Goal: Information Seeking & Learning: Learn about a topic

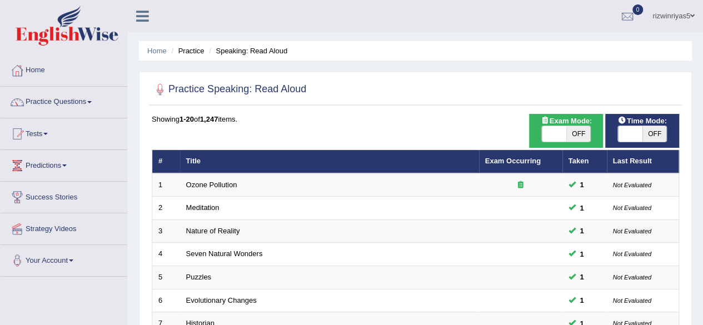
click at [579, 131] on span "OFF" at bounding box center [578, 134] width 24 height 16
checkbox input "true"
click at [634, 132] on span at bounding box center [630, 134] width 24 height 16
checkbox input "true"
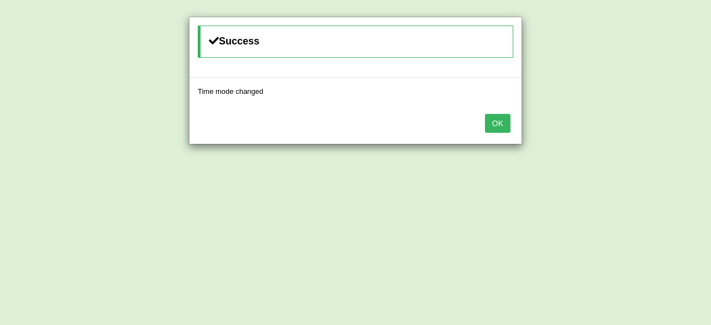
click at [509, 124] on button "OK" at bounding box center [498, 123] width 26 height 19
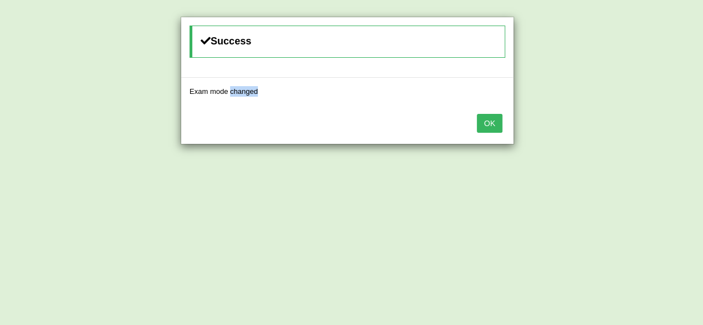
click at [509, 124] on div "OK" at bounding box center [347, 124] width 332 height 39
click at [500, 125] on button "OK" at bounding box center [490, 123] width 26 height 19
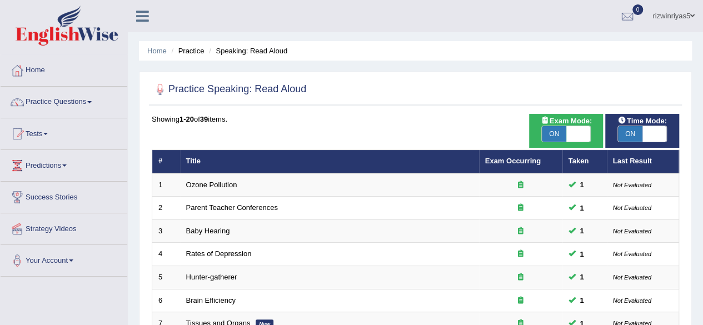
click at [70, 104] on link "Practice Questions" at bounding box center [64, 101] width 127 height 28
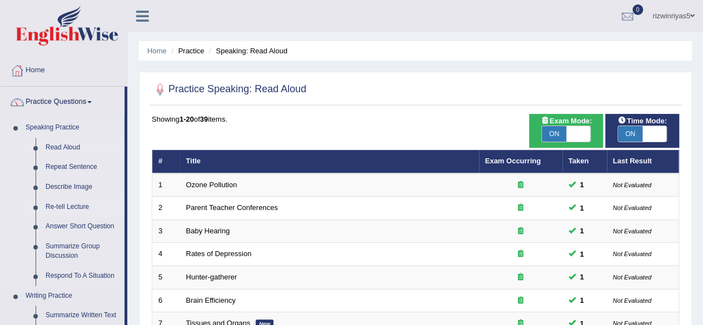
click at [68, 202] on link "Re-tell Lecture" at bounding box center [83, 207] width 84 height 20
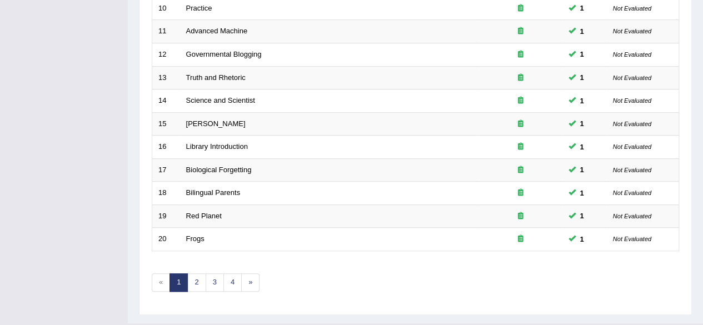
scroll to position [405, 0]
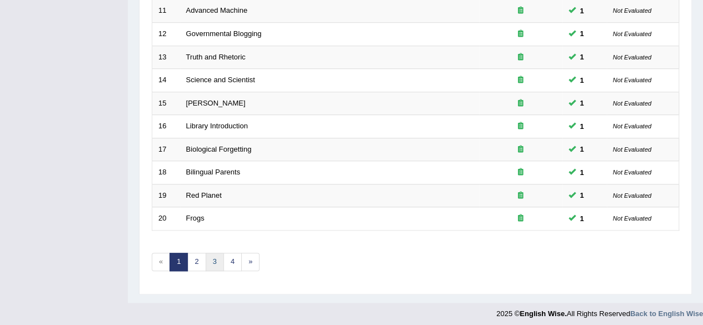
click at [212, 263] on link "3" at bounding box center [215, 262] width 18 height 18
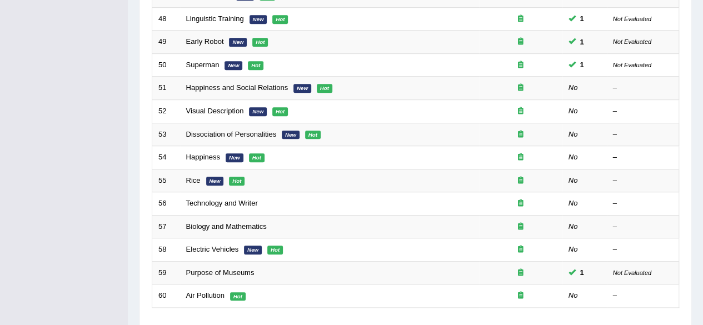
scroll to position [338, 0]
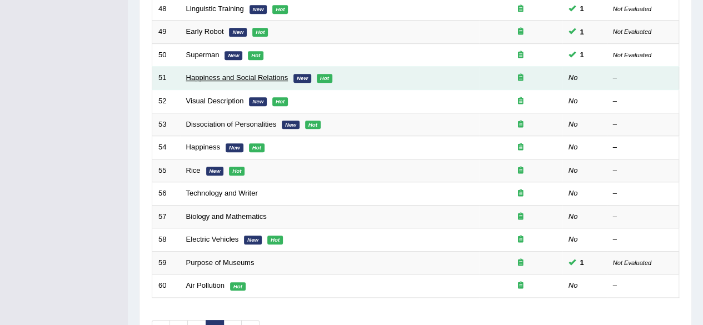
click at [271, 76] on link "Happiness and Social Relations" at bounding box center [237, 77] width 102 height 8
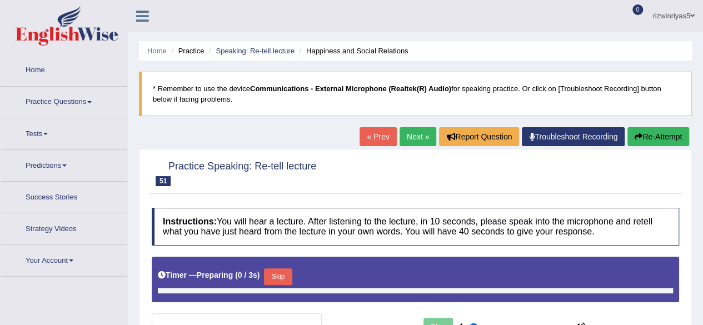
type input "0.9"
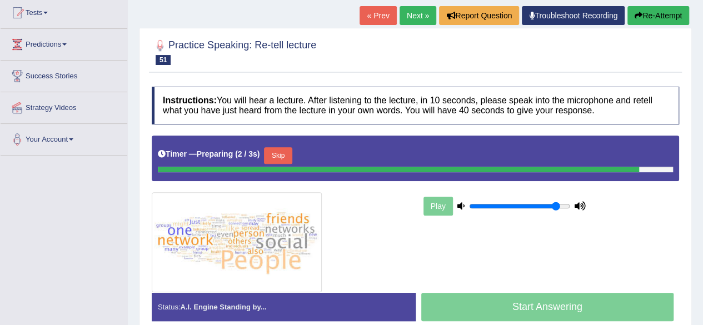
scroll to position [122, 0]
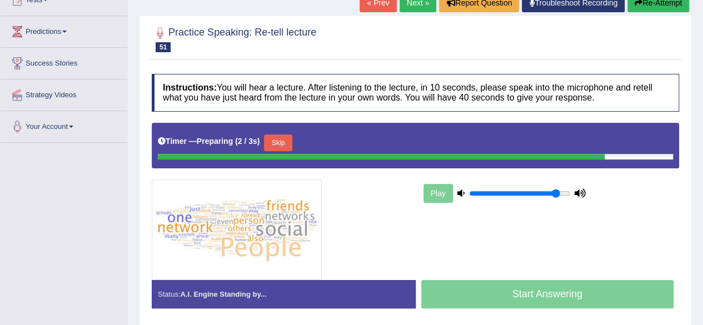
scroll to position [136, 0]
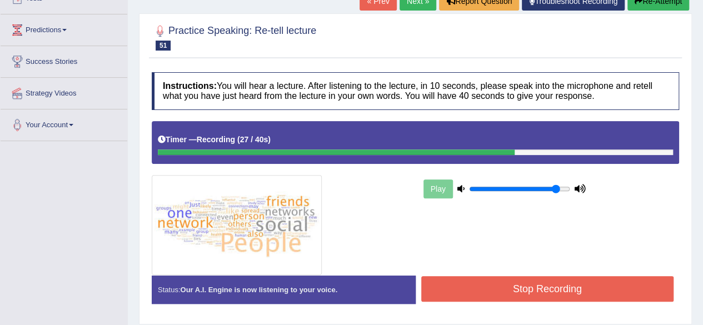
click at [575, 287] on button "Stop Recording" at bounding box center [547, 289] width 253 height 26
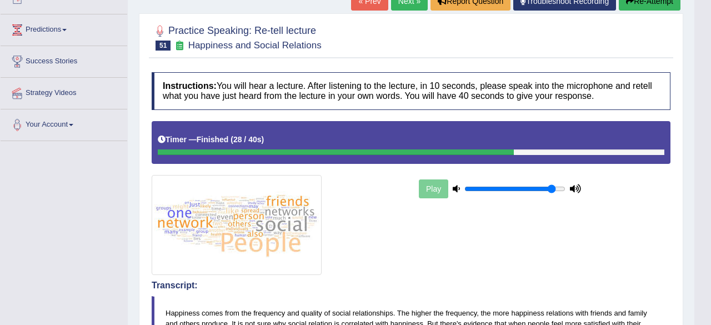
drag, startPoint x: 710, startPoint y: 167, endPoint x: 710, endPoint y: 246, distance: 78.9
click at [702, 189] on html "Toggle navigation Home Practice Questions Speaking Practice Read Aloud Repeat S…" at bounding box center [355, 26] width 711 height 325
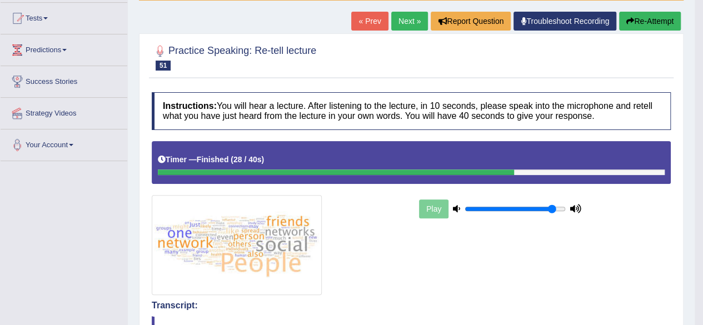
scroll to position [77, 0]
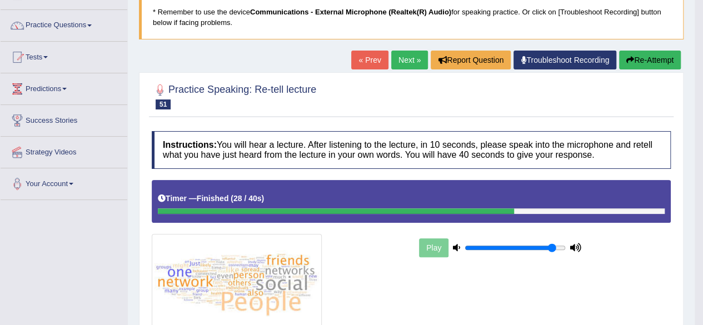
click at [412, 62] on link "Next »" at bounding box center [409, 60] width 37 height 19
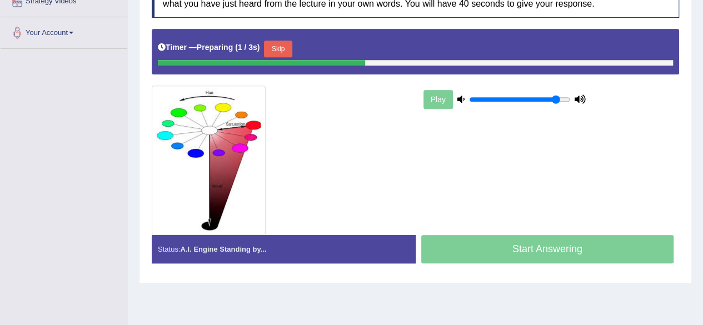
scroll to position [232, 0]
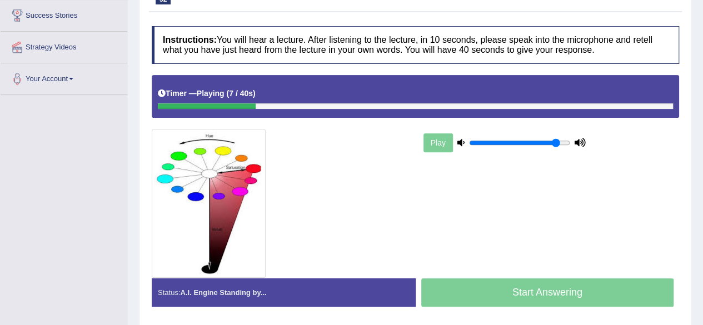
scroll to position [182, 0]
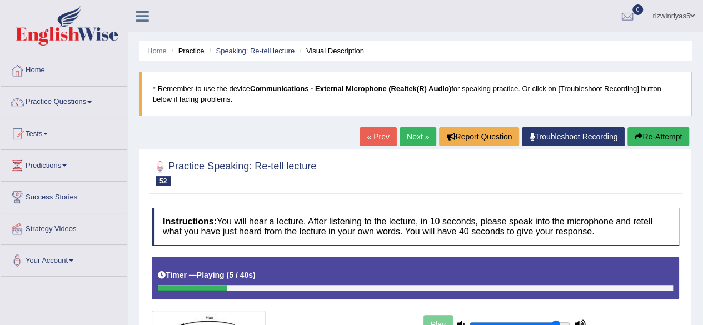
click at [270, 46] on li "Speaking: Re-tell lecture" at bounding box center [250, 51] width 88 height 11
click at [269, 49] on link "Speaking: Re-tell lecture" at bounding box center [255, 51] width 79 height 8
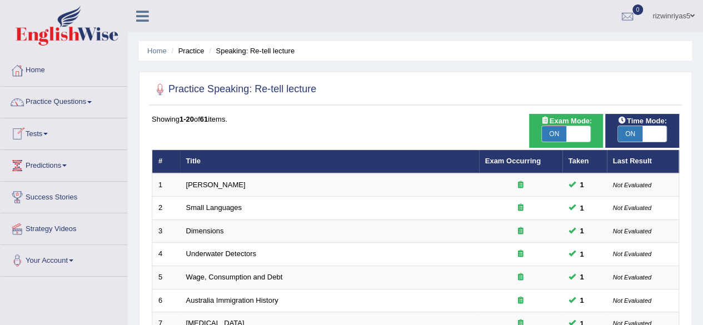
click at [53, 125] on link "Tests" at bounding box center [64, 132] width 127 height 28
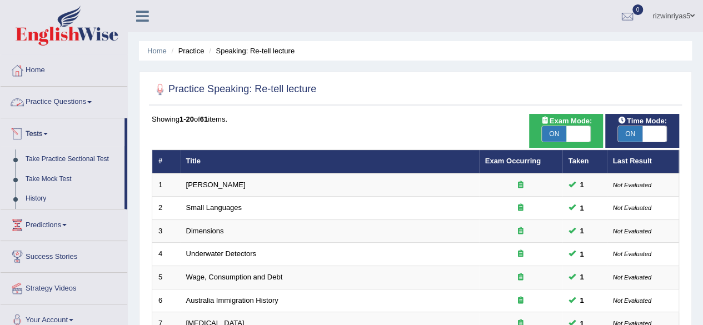
click at [86, 101] on link "Practice Questions" at bounding box center [64, 101] width 127 height 28
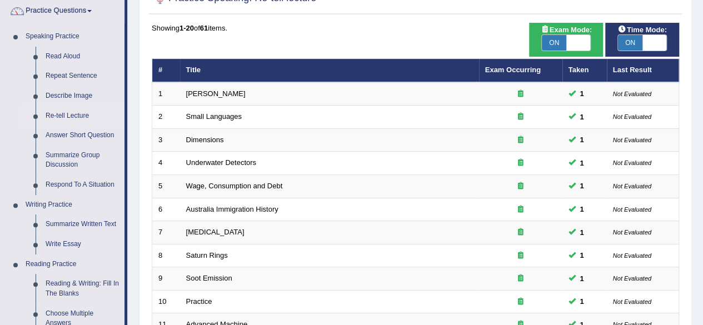
scroll to position [97, 0]
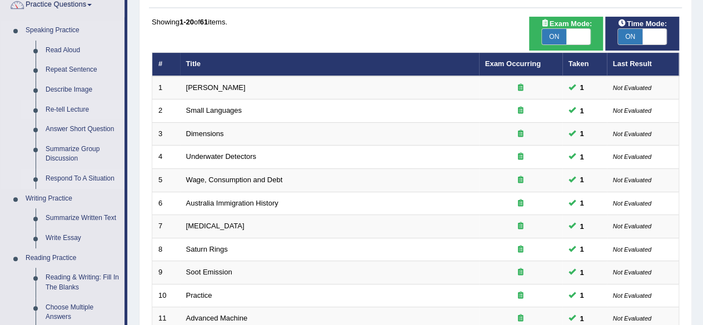
click at [91, 174] on link "Respond To A Situation" at bounding box center [83, 179] width 84 height 20
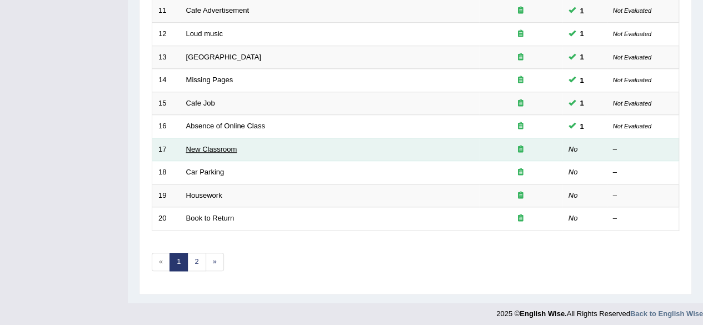
click at [221, 145] on link "New Classroom" at bounding box center [211, 149] width 51 height 8
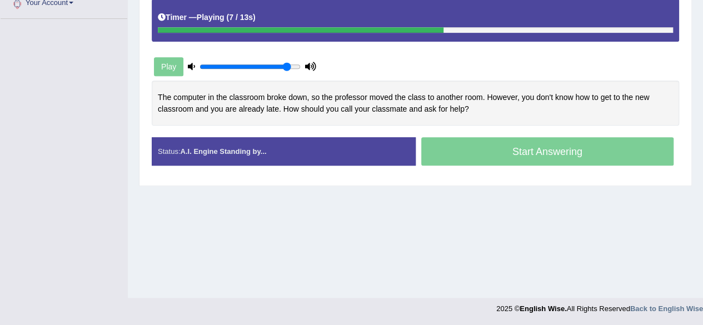
scroll to position [132, 0]
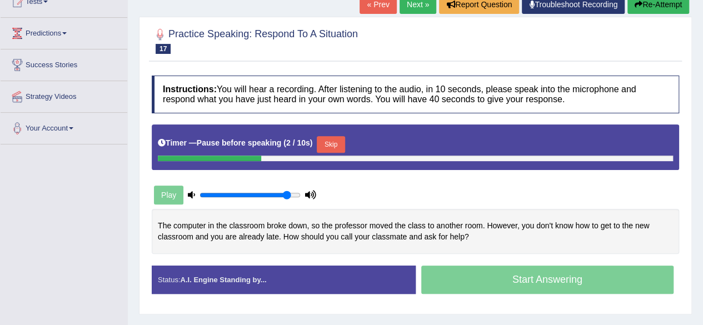
click at [344, 146] on button "Skip" at bounding box center [331, 144] width 28 height 17
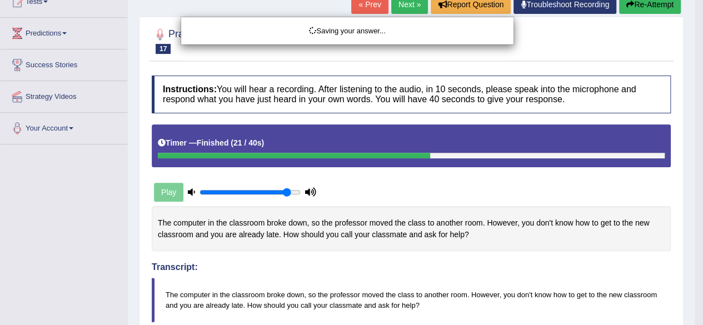
click at [532, 237] on div "Saving your answer..." at bounding box center [351, 162] width 703 height 325
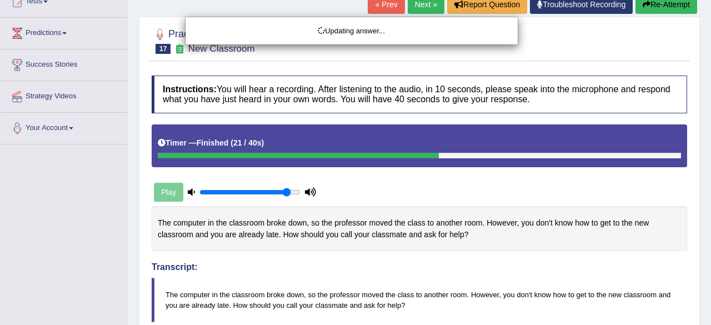
drag, startPoint x: 710, startPoint y: 118, endPoint x: 710, endPoint y: 177, distance: 58.9
click at [702, 177] on html "Toggle navigation Home Practice Questions Speaking Practice Read Aloud Repeat S…" at bounding box center [355, 30] width 711 height 325
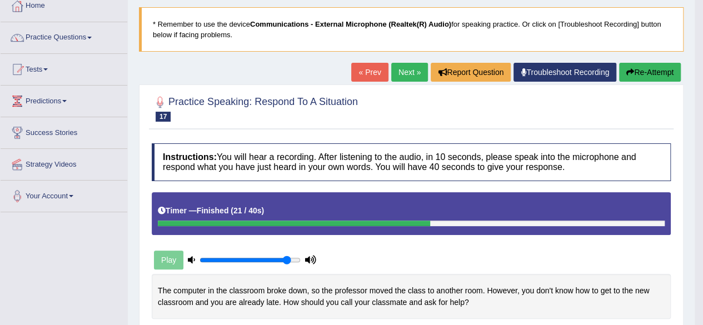
scroll to position [48, 0]
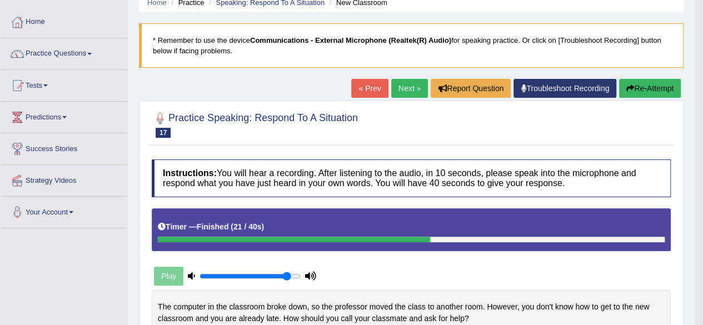
click at [417, 79] on link "Next »" at bounding box center [409, 88] width 37 height 19
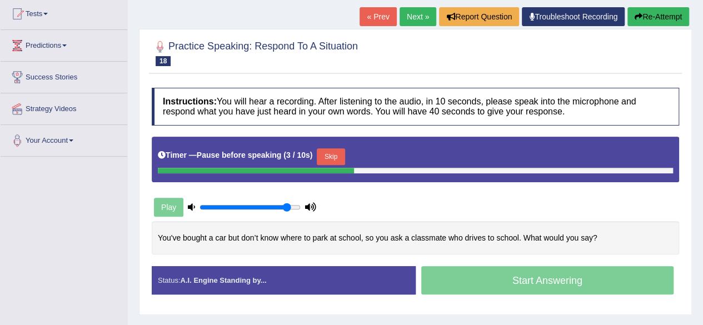
drag, startPoint x: 443, startPoint y: 56, endPoint x: 500, endPoint y: 85, distance: 64.3
click at [500, 85] on div "Practice Speaking: Respond To A Situation 18 Car Parking Instructions: You will…" at bounding box center [415, 172] width 553 height 286
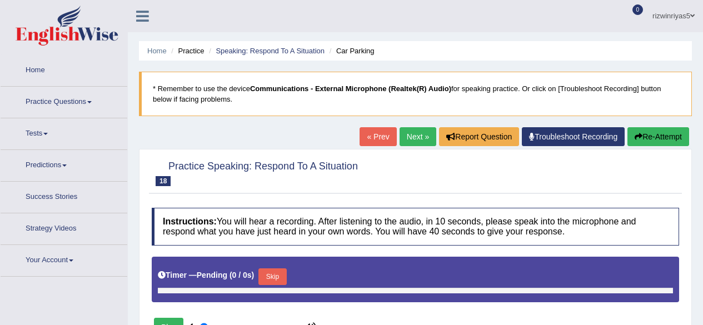
type input "0.9"
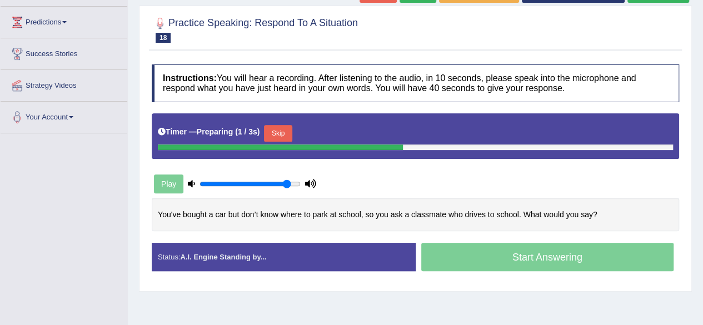
scroll to position [144, 0]
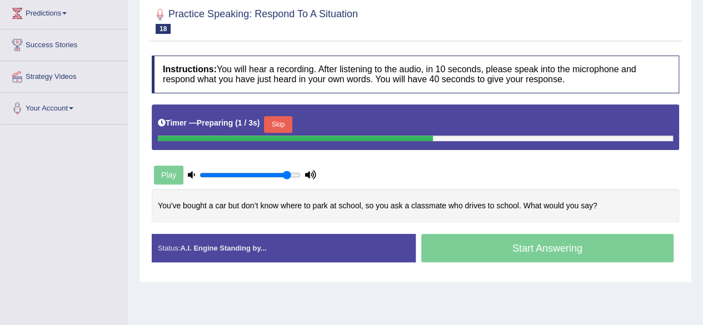
click at [282, 116] on button "Skip" at bounding box center [278, 124] width 28 height 17
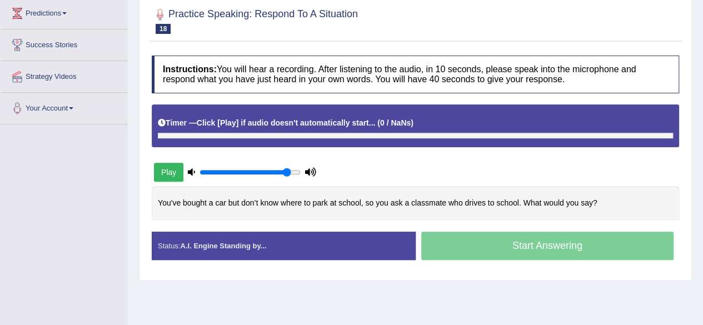
scroll to position [144, 0]
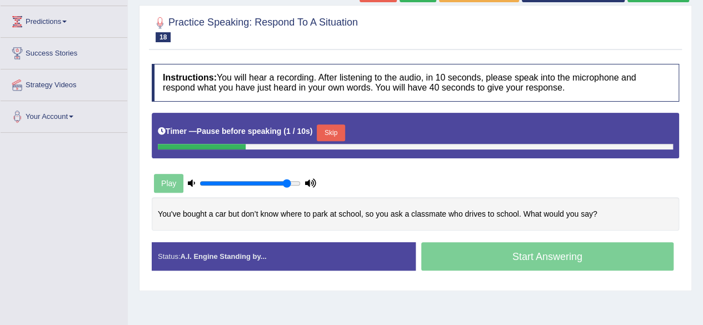
click at [335, 134] on button "Skip" at bounding box center [331, 132] width 28 height 17
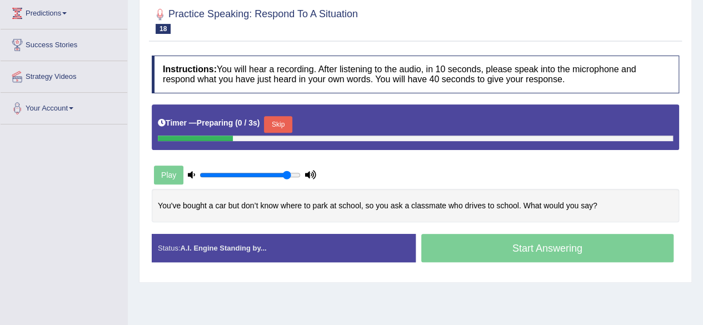
click at [280, 132] on div "Skip" at bounding box center [278, 125] width 28 height 19
click at [281, 127] on button "Skip" at bounding box center [278, 124] width 28 height 17
click at [334, 123] on button "Skip" at bounding box center [331, 124] width 28 height 17
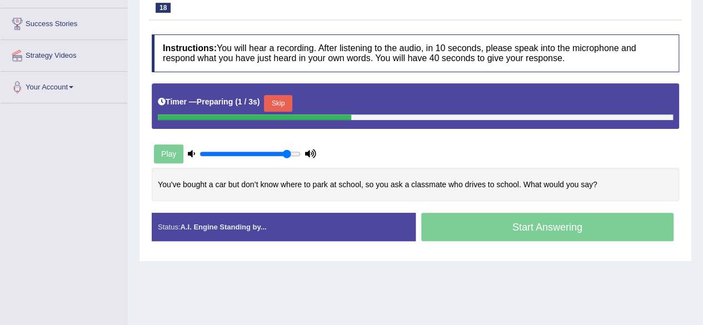
scroll to position [173, 0]
click at [285, 101] on button "Skip" at bounding box center [278, 103] width 28 height 17
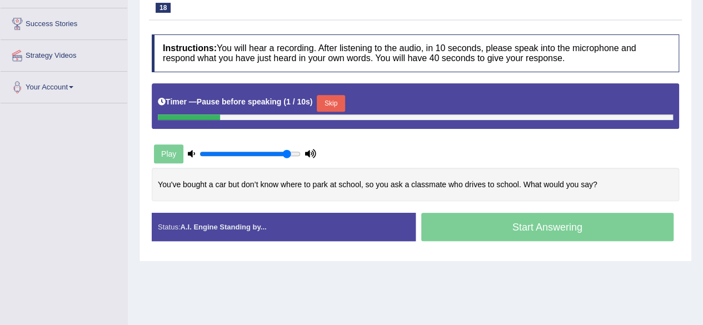
click at [337, 99] on button "Skip" at bounding box center [331, 103] width 28 height 17
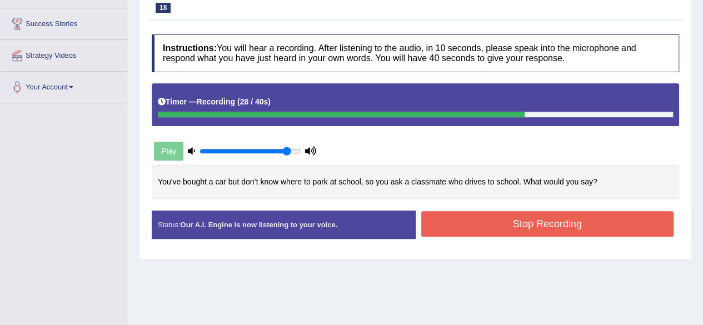
click at [564, 214] on button "Stop Recording" at bounding box center [547, 224] width 253 height 26
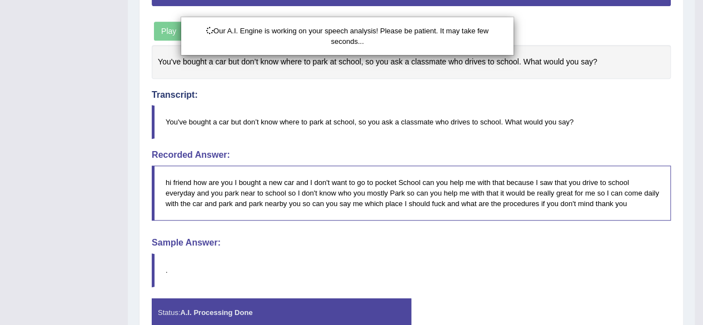
scroll to position [348, 0]
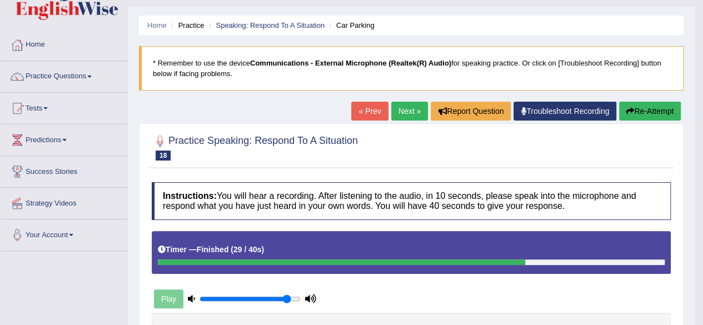
scroll to position [24, 0]
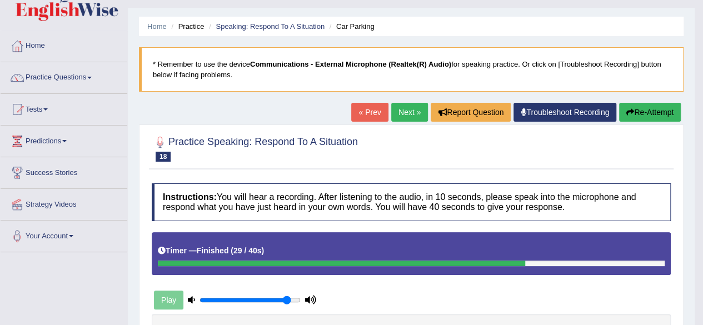
click at [411, 114] on link "Next »" at bounding box center [409, 112] width 37 height 19
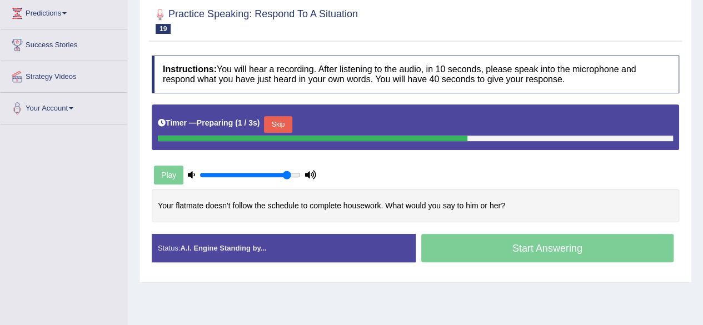
scroll to position [155, 0]
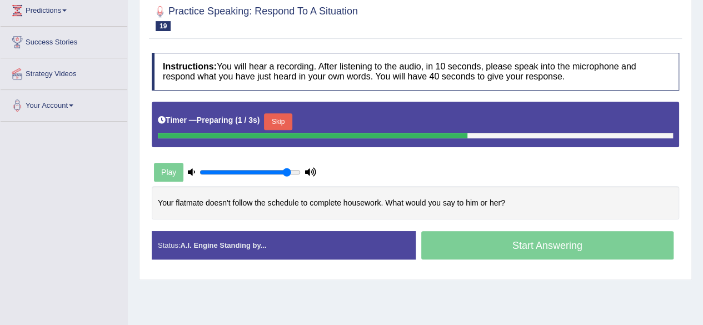
click at [702, 170] on html "Toggle navigation Home Practice Questions Speaking Practice Read Aloud Repeat S…" at bounding box center [351, 7] width 703 height 325
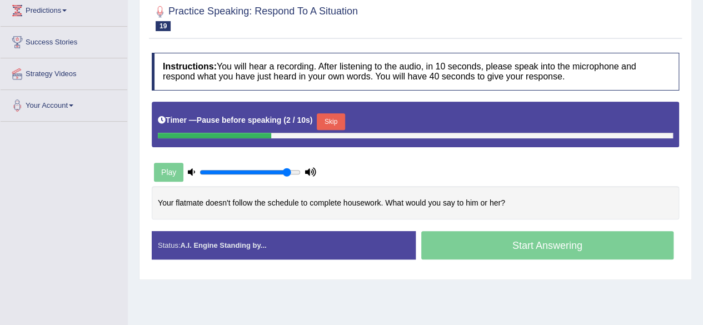
click at [343, 118] on button "Skip" at bounding box center [331, 121] width 28 height 17
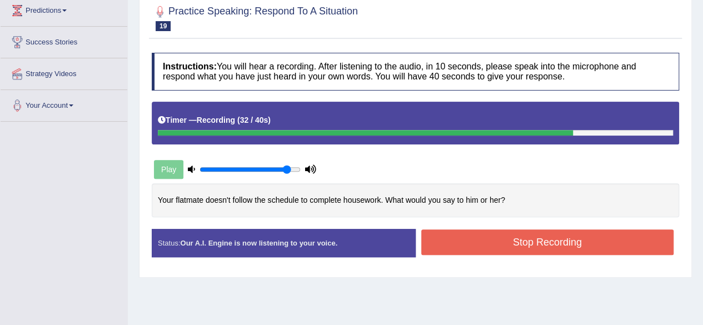
click at [552, 242] on button "Stop Recording" at bounding box center [547, 242] width 253 height 26
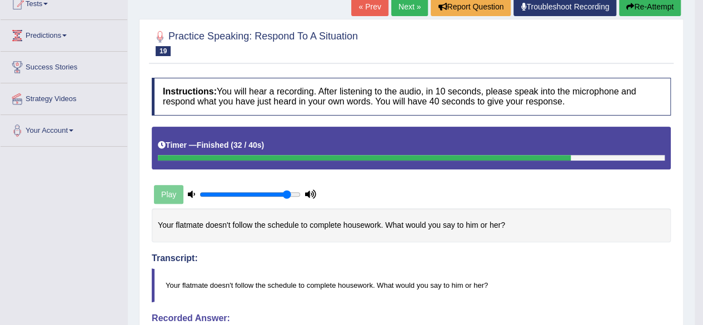
scroll to position [0, 0]
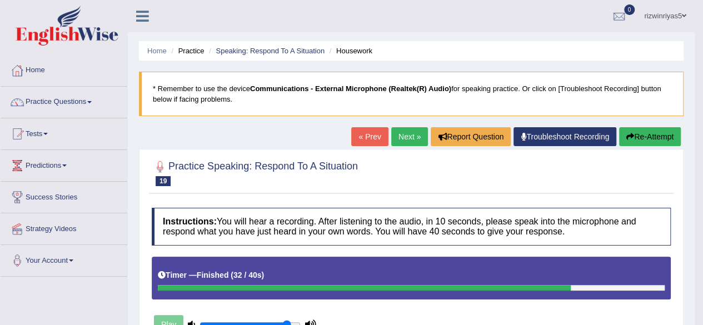
drag, startPoint x: 710, startPoint y: 122, endPoint x: 710, endPoint y: 104, distance: 17.8
click at [702, 104] on html "Toggle navigation Home Practice Questions Speaking Practice Read Aloud Repeat S…" at bounding box center [351, 162] width 703 height 325
click at [407, 134] on link "Next »" at bounding box center [409, 136] width 37 height 19
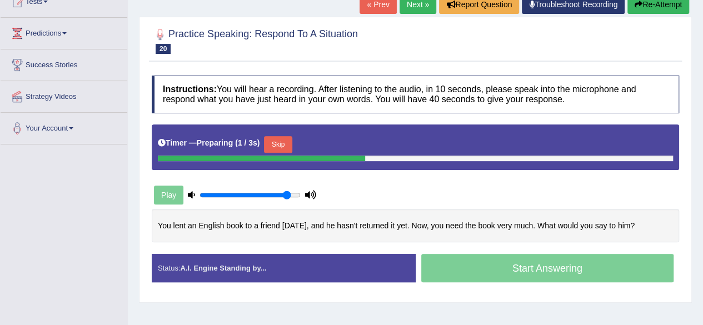
scroll to position [134, 0]
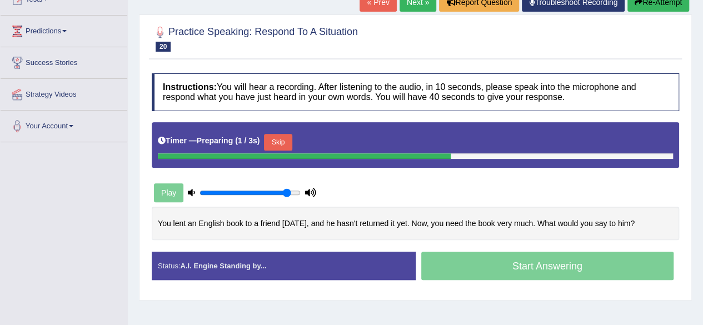
click at [702, 191] on html "Toggle navigation Home Practice Questions Speaking Practice Read Aloud Repeat S…" at bounding box center [351, 28] width 703 height 325
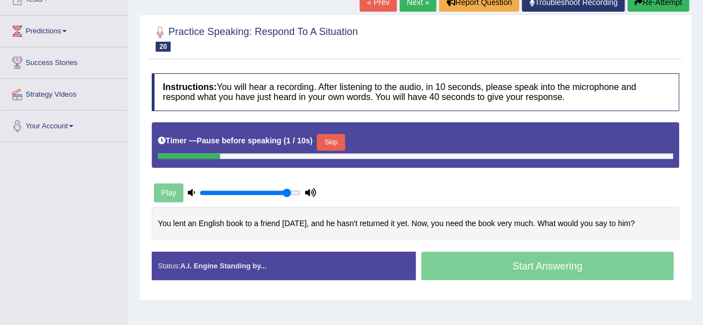
click at [339, 143] on button "Skip" at bounding box center [331, 142] width 28 height 17
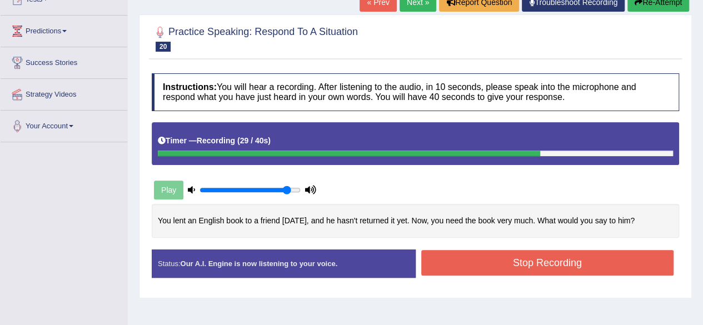
click at [582, 266] on button "Stop Recording" at bounding box center [547, 263] width 253 height 26
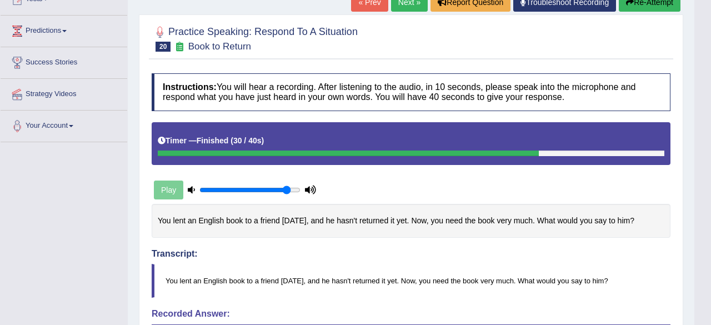
drag, startPoint x: 708, startPoint y: 144, endPoint x: 710, endPoint y: 248, distance: 104.5
click at [702, 191] on html "Toggle navigation Home Practice Questions Speaking Practice Read Aloud Repeat S…" at bounding box center [355, 28] width 711 height 325
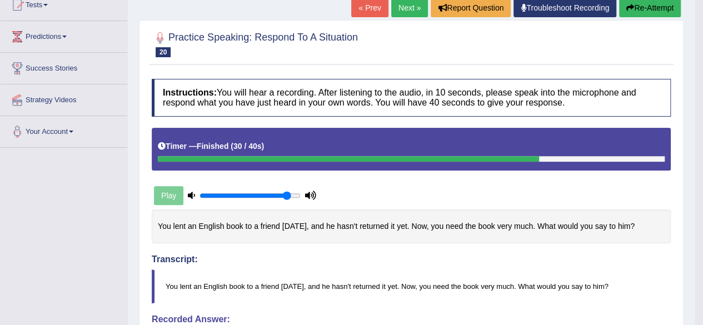
scroll to position [77, 0]
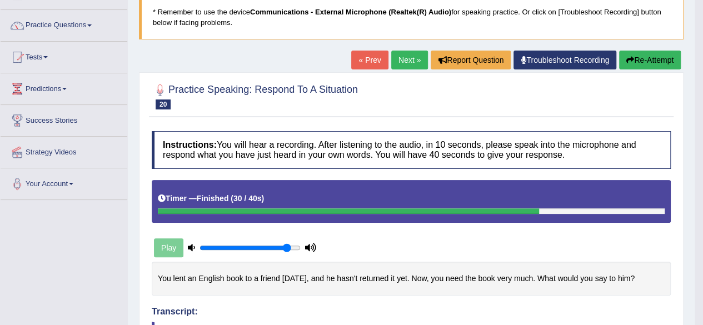
click at [410, 63] on link "Next »" at bounding box center [409, 60] width 37 height 19
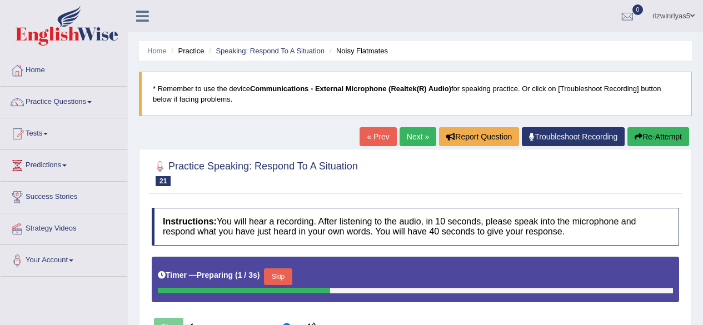
click at [702, 166] on html "Toggle navigation Home Practice Questions Speaking Practice Read Aloud Repeat S…" at bounding box center [351, 162] width 703 height 325
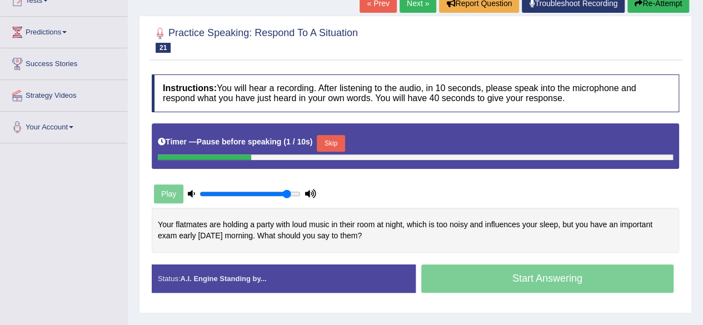
click at [340, 143] on button "Skip" at bounding box center [331, 143] width 28 height 17
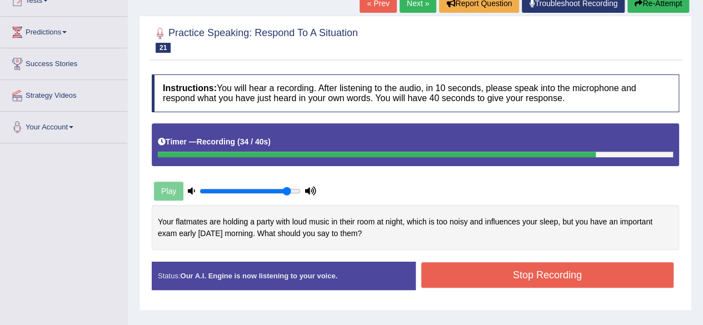
click at [549, 277] on button "Stop Recording" at bounding box center [547, 275] width 253 height 26
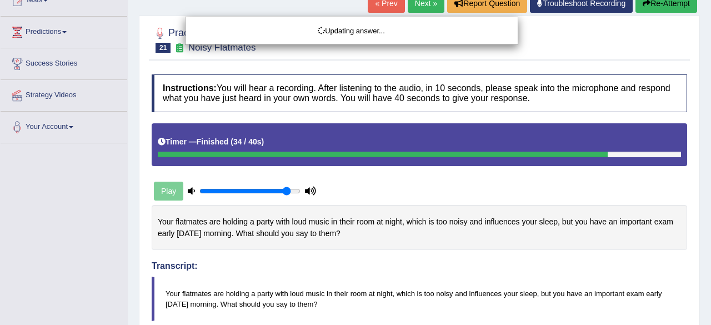
drag, startPoint x: 710, startPoint y: 192, endPoint x: 710, endPoint y: 262, distance: 70.5
click at [702, 192] on html "Toggle navigation Home Practice Questions Speaking Practice Read Aloud Repeat S…" at bounding box center [355, 29] width 711 height 325
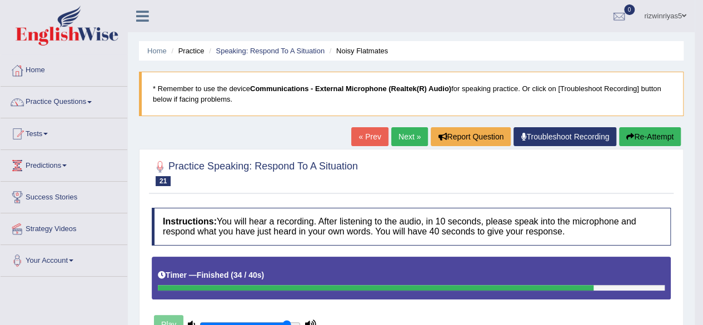
click at [408, 133] on link "Next »" at bounding box center [409, 136] width 37 height 19
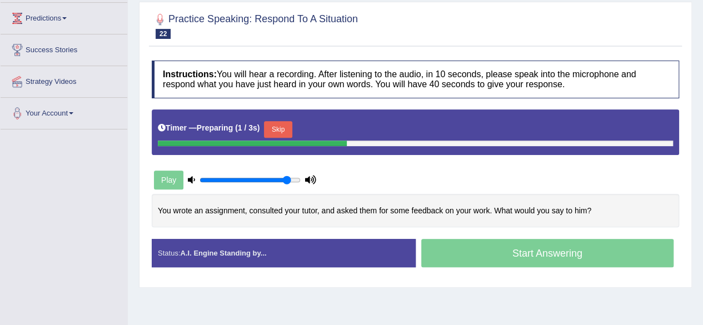
click at [702, 178] on html "Toggle navigation Home Practice Questions Speaking Practice Read Aloud Repeat S…" at bounding box center [351, 15] width 703 height 325
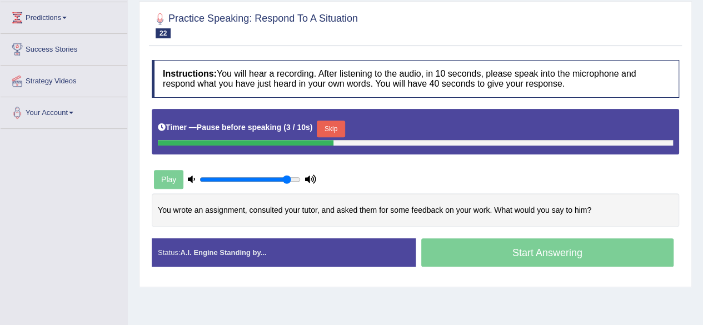
click at [332, 124] on button "Skip" at bounding box center [331, 129] width 28 height 17
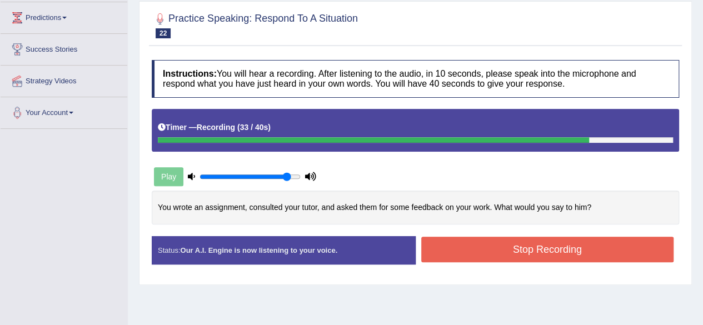
click at [563, 242] on button "Stop Recording" at bounding box center [547, 250] width 253 height 26
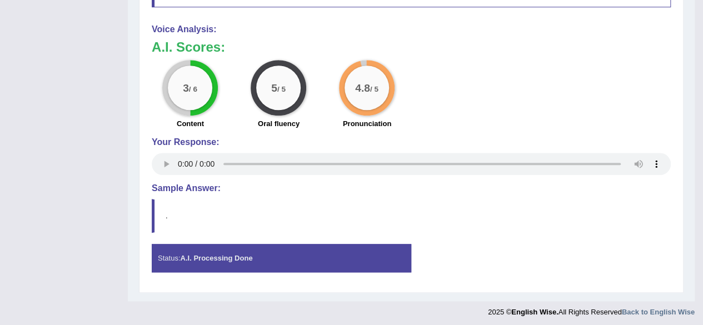
scroll to position [34, 0]
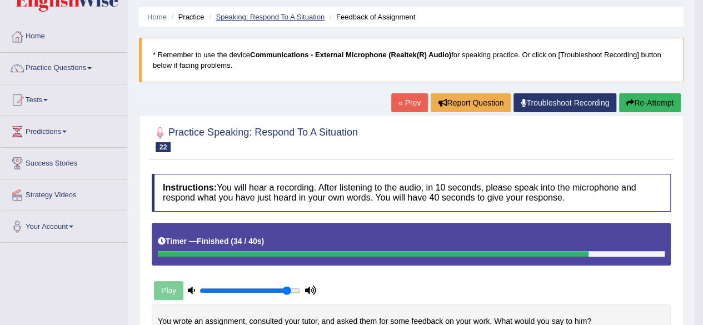
click at [301, 19] on link "Speaking: Respond To A Situation" at bounding box center [270, 17] width 109 height 8
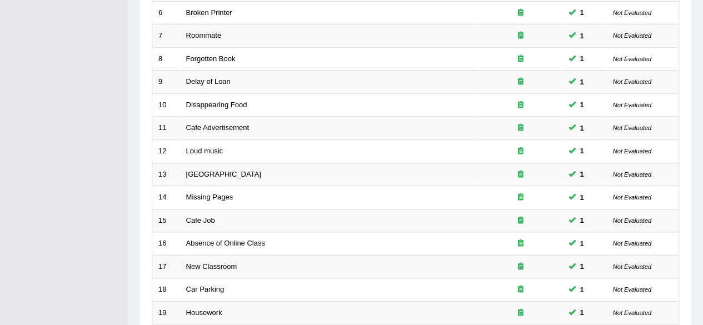
scroll to position [405, 0]
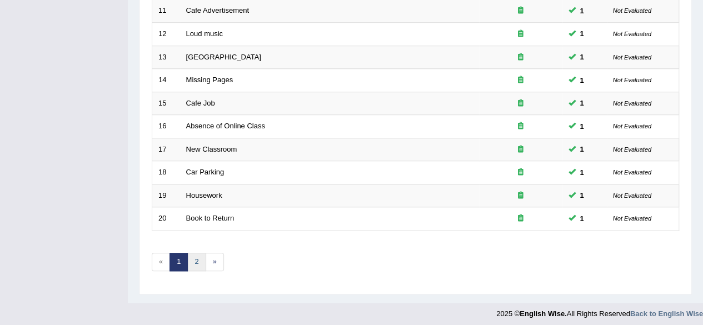
click at [196, 260] on link "2" at bounding box center [196, 262] width 18 height 18
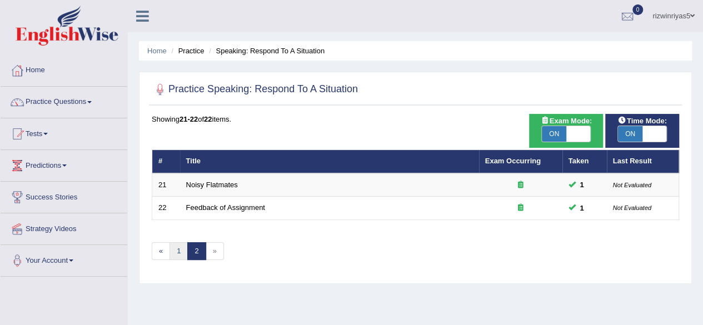
click at [183, 249] on link "1" at bounding box center [178, 251] width 18 height 18
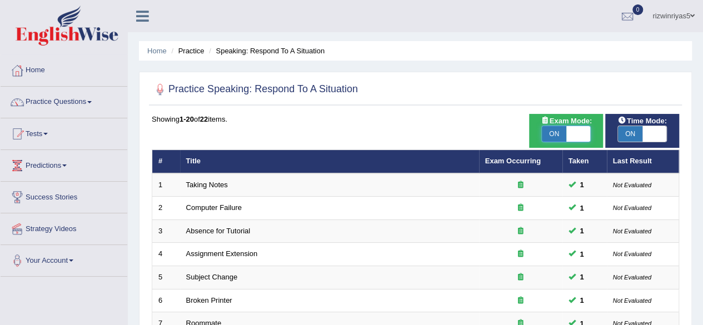
checkbox input "false"
drag, startPoint x: 584, startPoint y: 136, endPoint x: 653, endPoint y: 135, distance: 69.4
click at [653, 135] on span at bounding box center [654, 134] width 24 height 16
checkbox input "false"
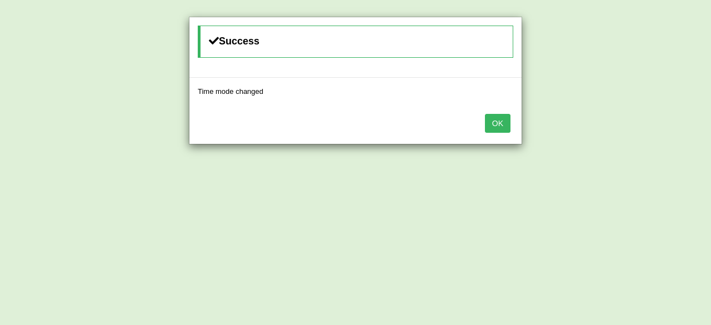
click at [490, 117] on button "OK" at bounding box center [498, 123] width 26 height 19
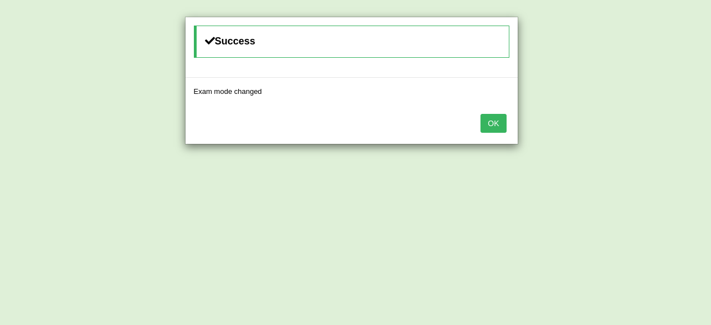
click at [490, 117] on body "Toggle navigation Home Practice Questions Speaking Practice Read Aloud Repeat S…" at bounding box center [355, 162] width 711 height 325
click at [490, 117] on button "OK" at bounding box center [490, 123] width 26 height 19
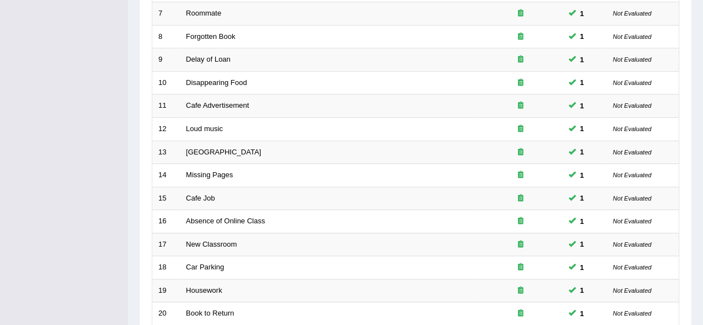
scroll to position [405, 0]
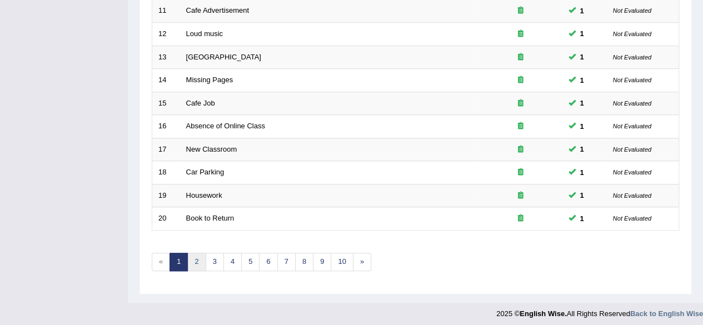
click at [199, 253] on link "2" at bounding box center [196, 262] width 18 height 18
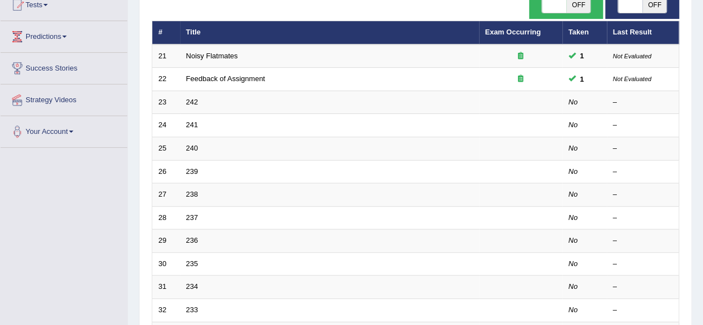
scroll to position [135, 0]
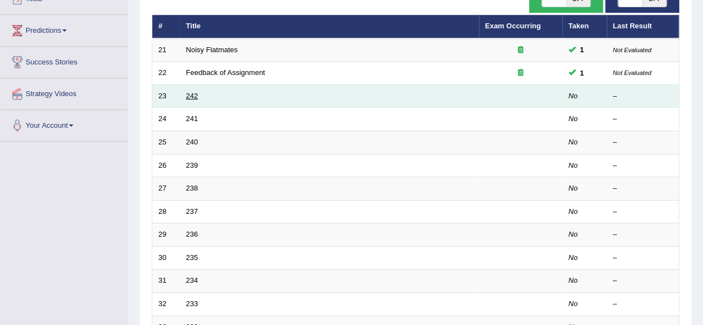
click at [190, 95] on link "242" at bounding box center [192, 96] width 12 height 8
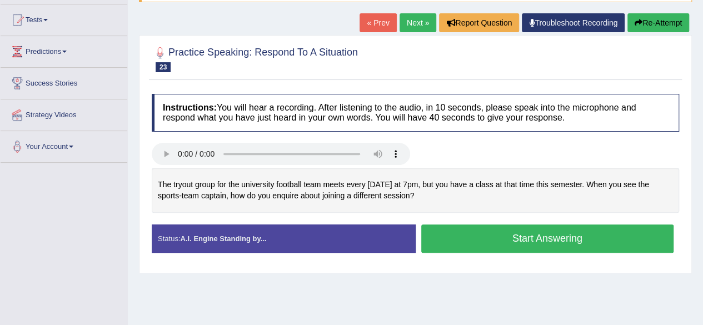
scroll to position [117, 0]
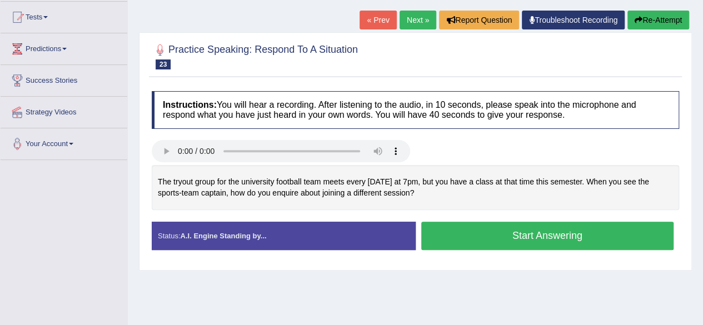
click at [519, 232] on button "Start Answering" at bounding box center [547, 236] width 253 height 28
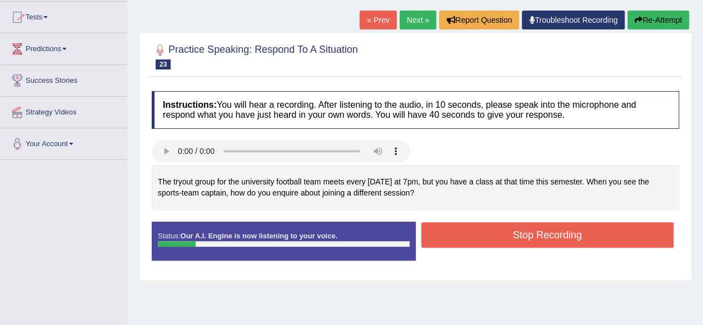
click at [667, 13] on button "Re-Attempt" at bounding box center [658, 20] width 62 height 19
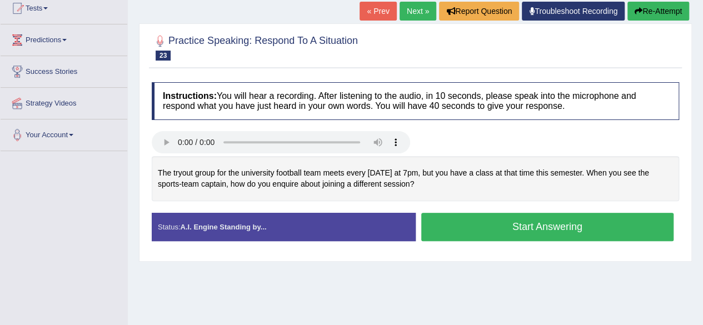
click at [530, 219] on button "Start Answering" at bounding box center [547, 227] width 253 height 28
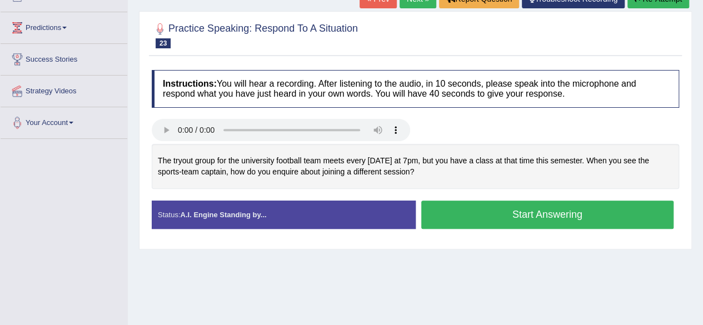
scroll to position [126, 0]
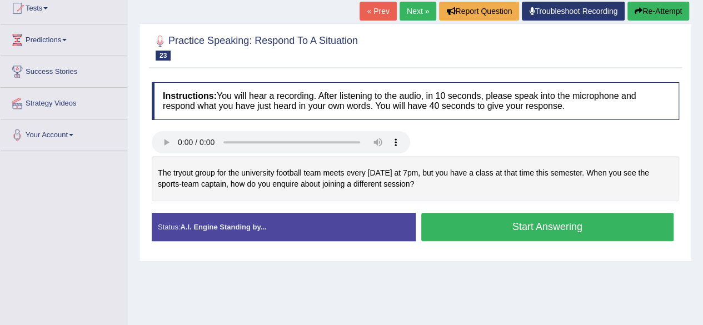
click at [521, 236] on button "Start Answering" at bounding box center [547, 227] width 253 height 28
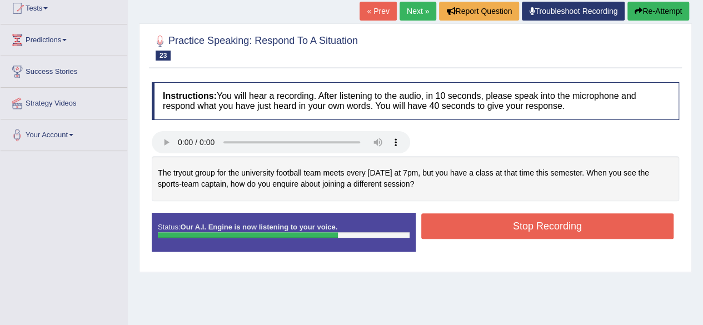
click at [521, 236] on button "Stop Recording" at bounding box center [547, 226] width 253 height 26
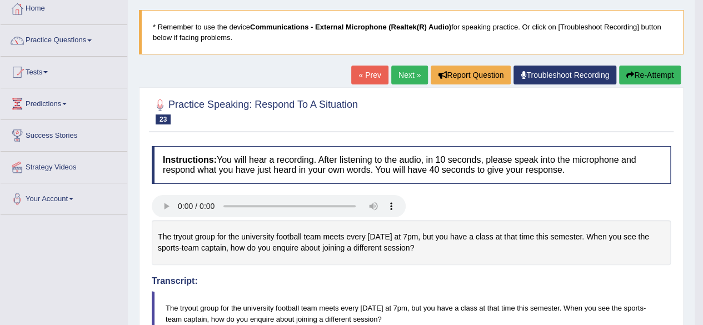
scroll to position [0, 0]
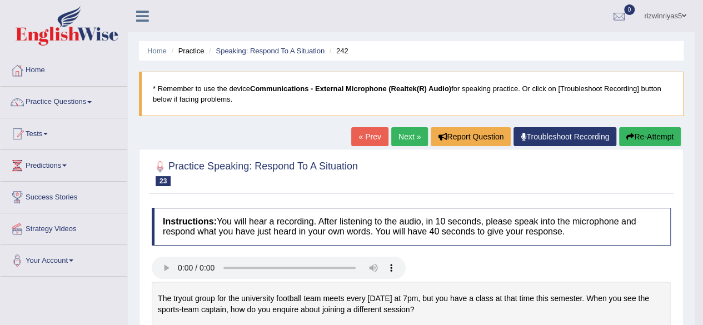
drag, startPoint x: 710, startPoint y: 138, endPoint x: 698, endPoint y: 132, distance: 14.2
click at [698, 132] on html "Toggle navigation Home Practice Questions Speaking Practice Read Aloud Repeat S…" at bounding box center [351, 162] width 703 height 325
click at [411, 130] on link "Next »" at bounding box center [409, 136] width 37 height 19
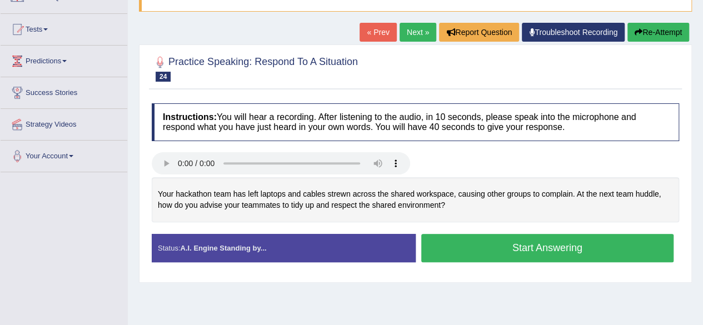
click at [492, 244] on button "Start Answering" at bounding box center [547, 248] width 253 height 28
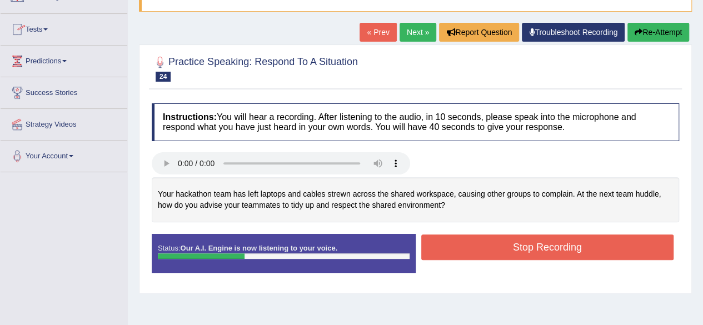
click at [661, 33] on button "Re-Attempt" at bounding box center [658, 32] width 62 height 19
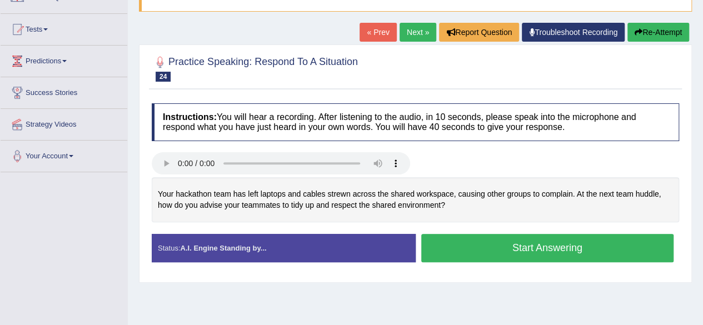
click at [510, 242] on button "Start Answering" at bounding box center [547, 248] width 253 height 28
click at [472, 238] on button "Start Answering" at bounding box center [547, 248] width 253 height 28
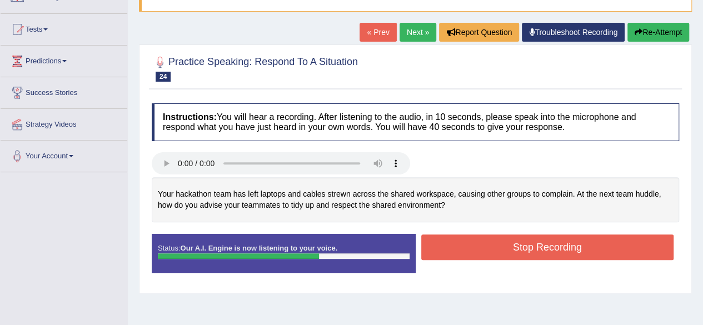
click at [472, 238] on button "Stop Recording" at bounding box center [547, 247] width 253 height 26
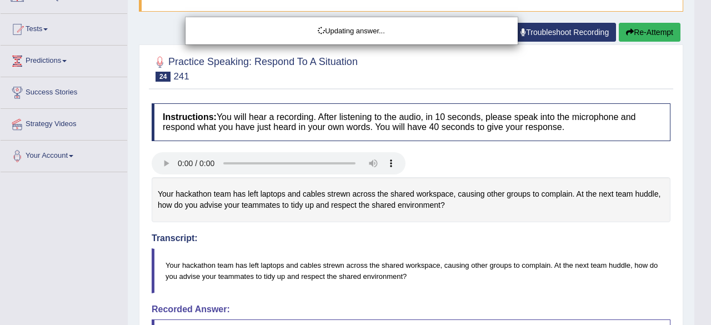
drag, startPoint x: 710, startPoint y: 136, endPoint x: 710, endPoint y: 282, distance: 146.1
click at [702, 221] on html "Toggle navigation Home Practice Questions Speaking Practice Read Aloud Repeat S…" at bounding box center [355, 58] width 711 height 325
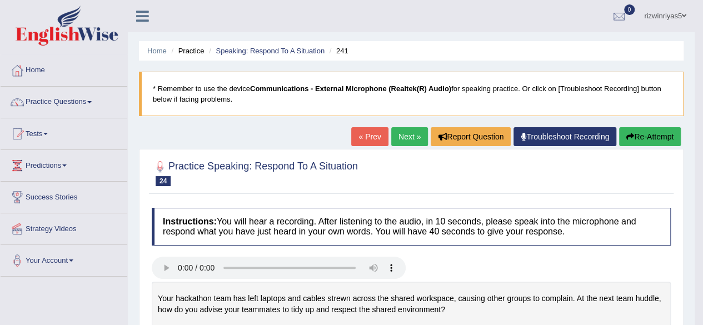
click at [410, 137] on link "Next »" at bounding box center [409, 136] width 37 height 19
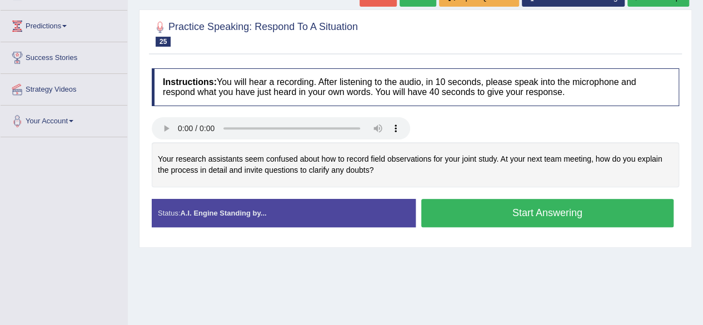
click at [542, 211] on button "Start Answering" at bounding box center [547, 213] width 253 height 28
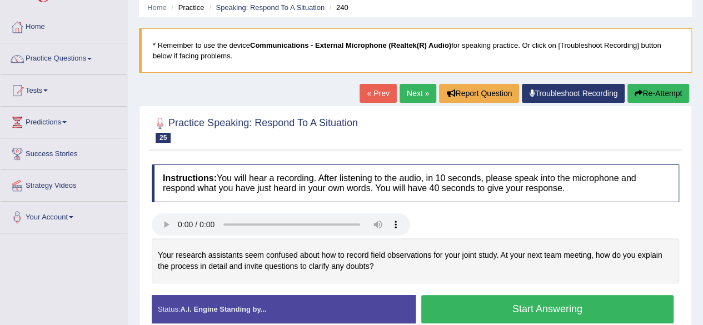
scroll to position [43, 0]
